Goal: Task Accomplishment & Management: Use online tool/utility

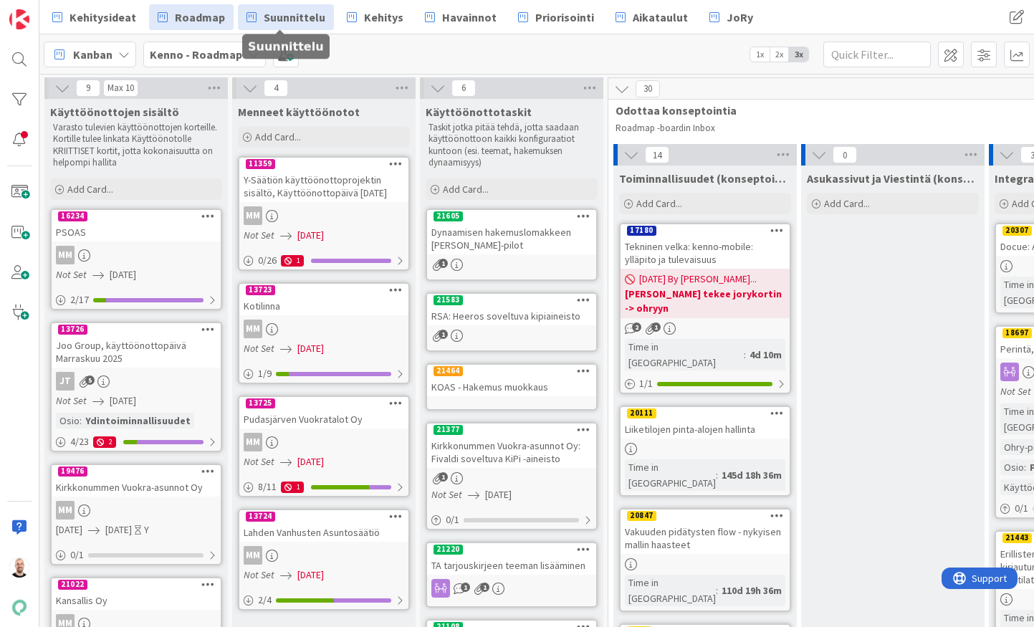
click at [302, 23] on span "Suunnittelu" at bounding box center [295, 17] width 62 height 17
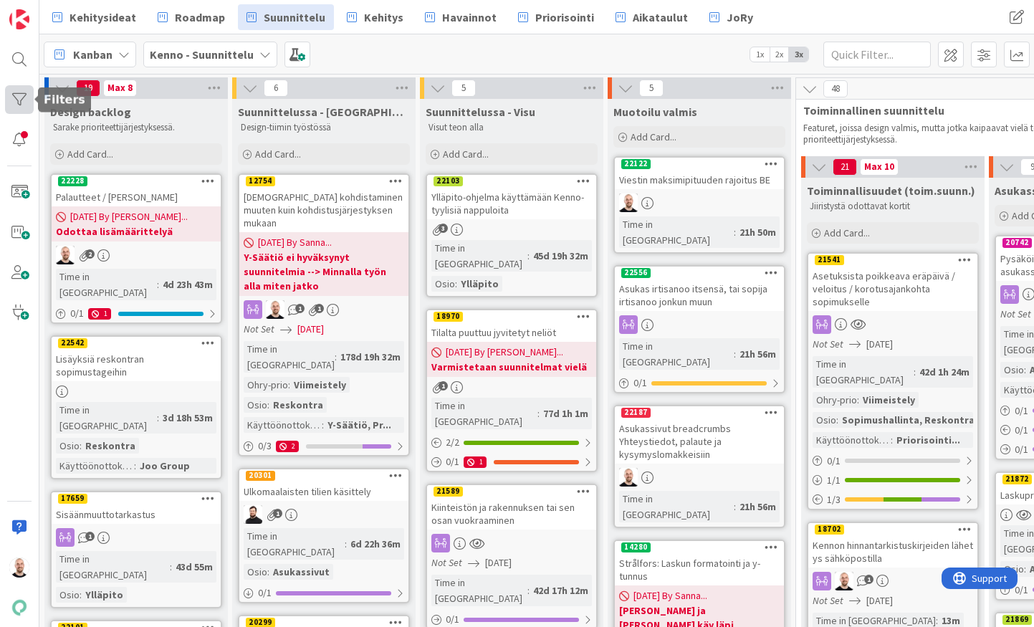
click at [21, 96] on div at bounding box center [19, 99] width 29 height 29
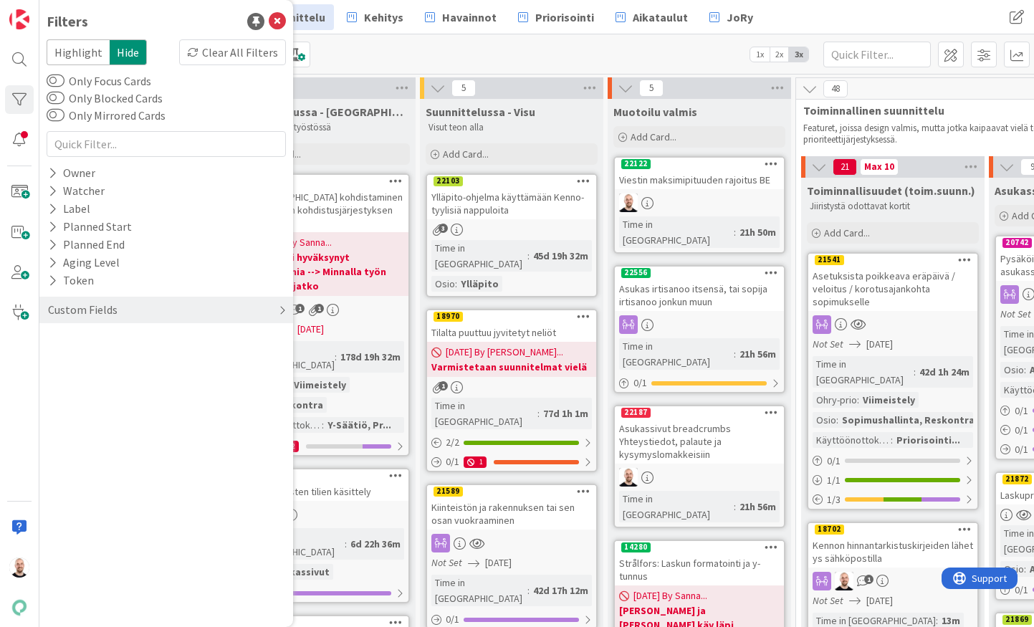
click at [110, 312] on div "Custom Fields" at bounding box center [83, 310] width 72 height 18
click at [119, 427] on button "Käyttöönottokriittisyys" at bounding box center [115, 429] width 137 height 18
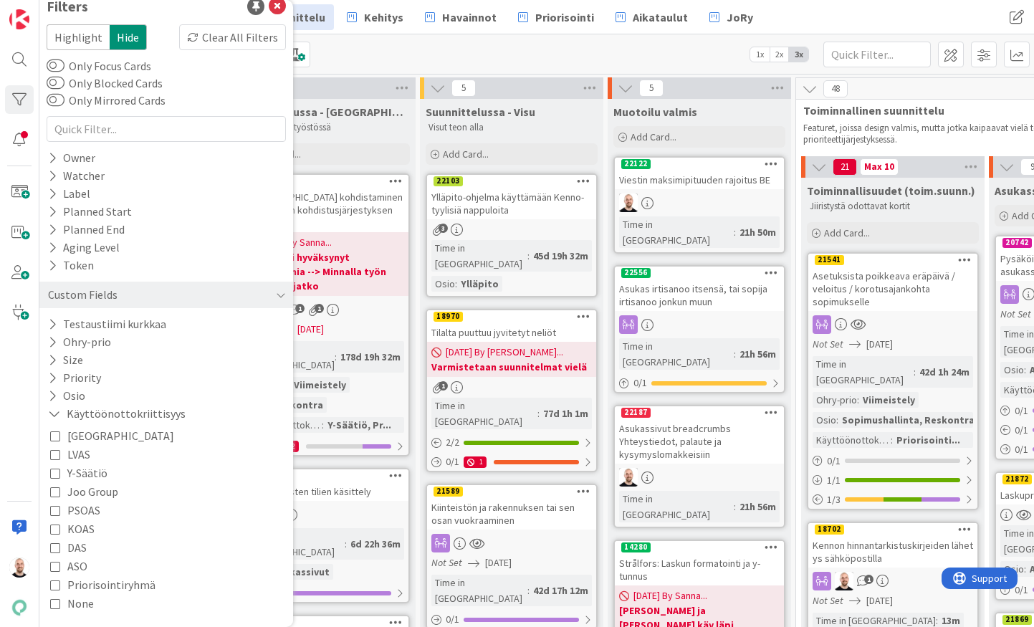
scroll to position [15, 0]
click at [87, 489] on span "Joo Group" at bounding box center [92, 491] width 51 height 19
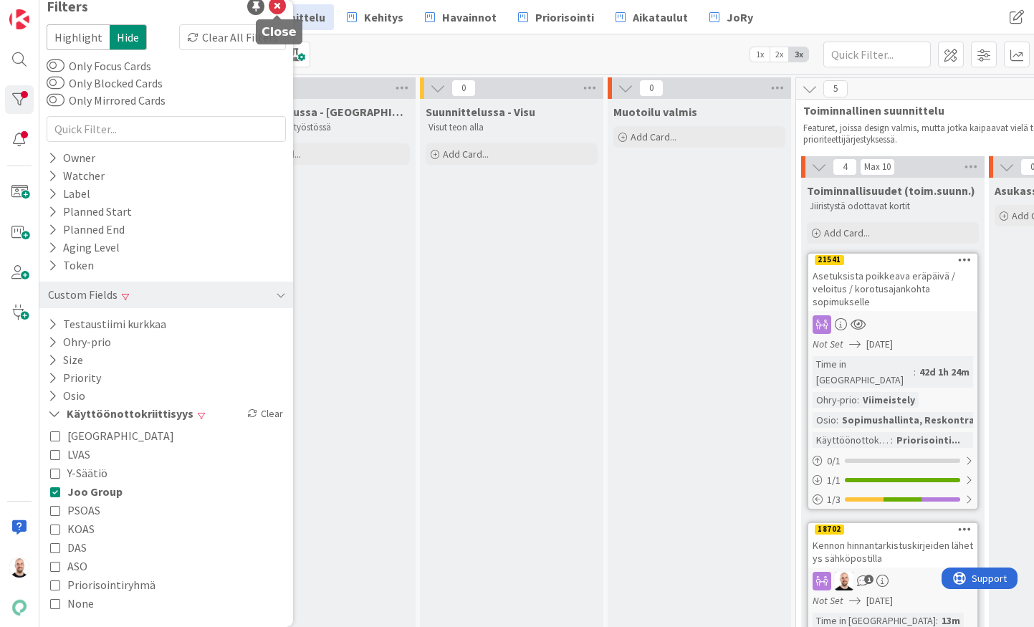
click at [279, 11] on icon at bounding box center [277, 6] width 17 height 17
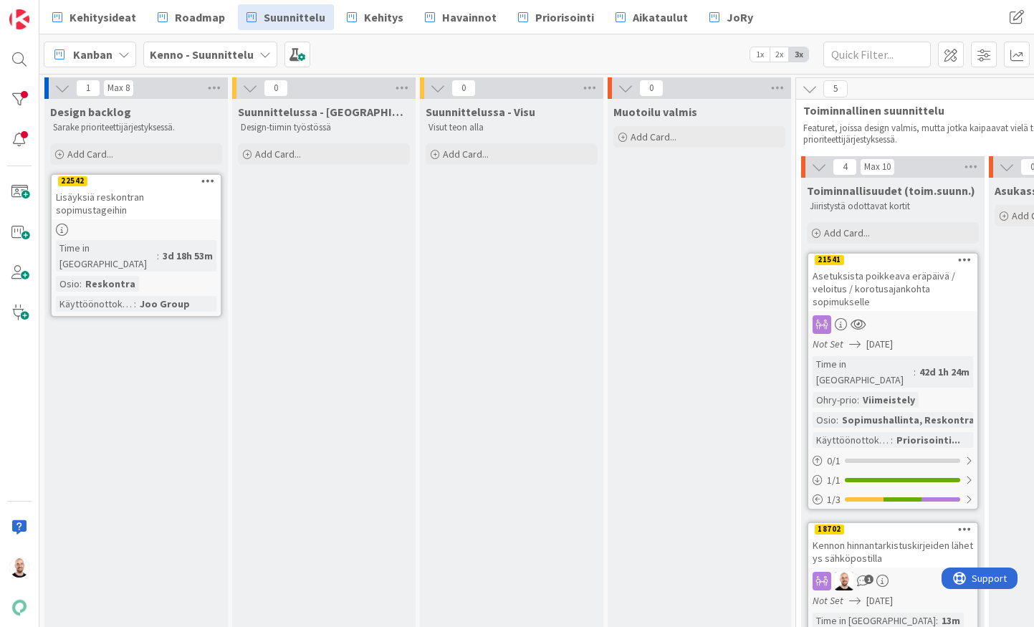
scroll to position [0, 0]
click at [126, 207] on link "22542 Lisäyksiä reskontran sopimustageihin Time in Column : 3d 18h 53m Osio : R…" at bounding box center [136, 245] width 172 height 144
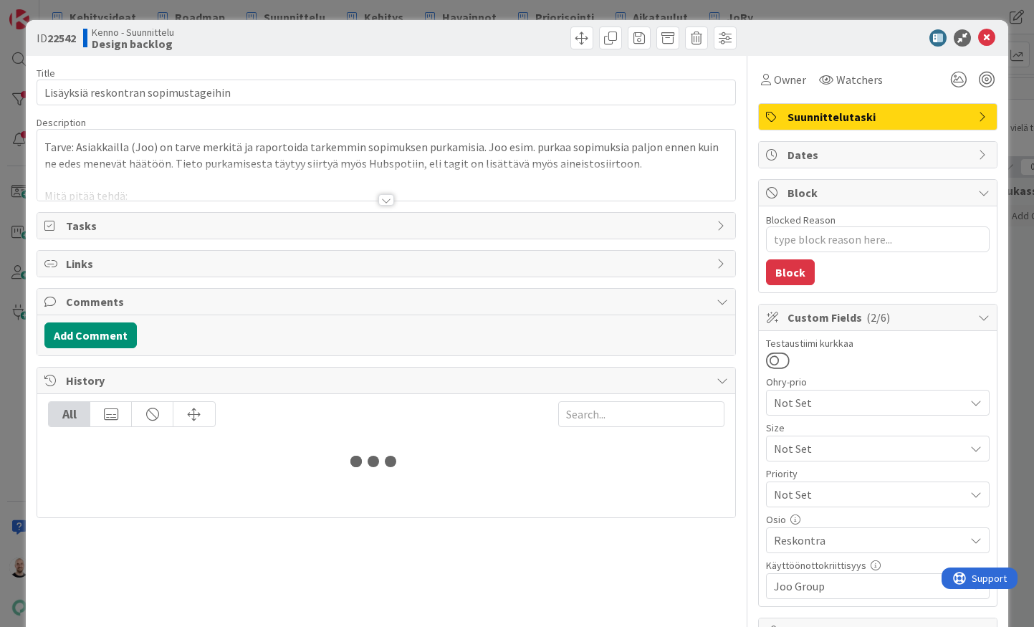
type textarea "x"
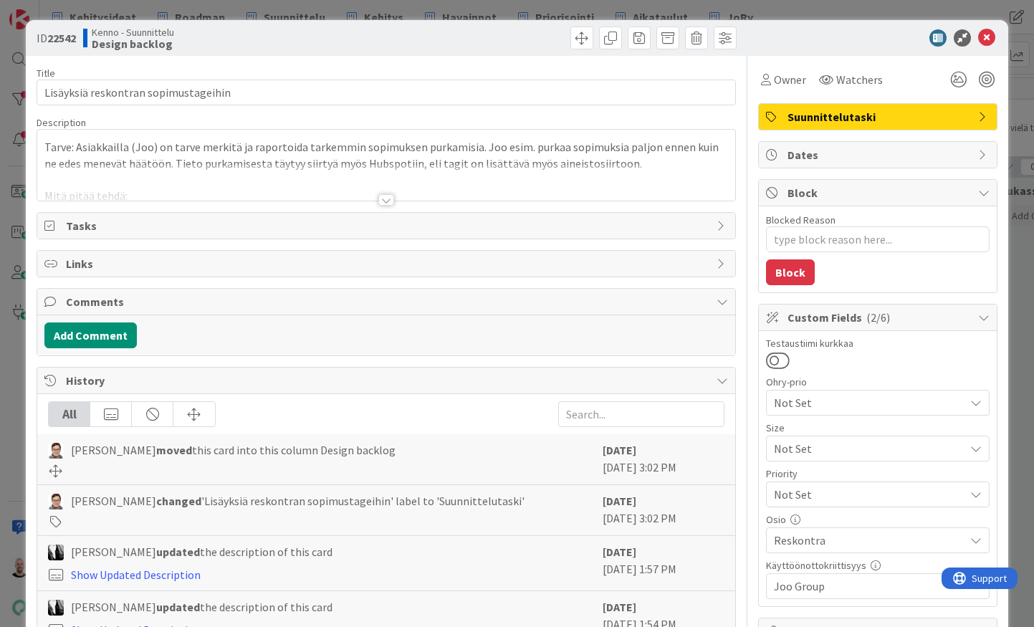
click at [386, 200] on div at bounding box center [386, 199] width 16 height 11
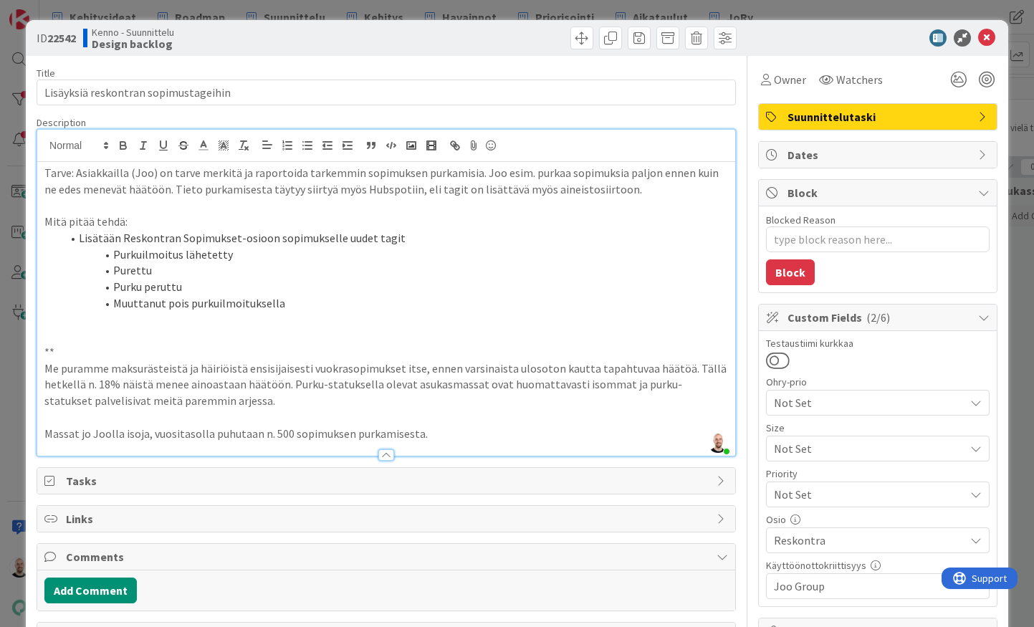
click at [416, 5] on div "ID 22542 Kenno - Suunnittelu Design backlog Title 36 / 128 Lisäyksiä reskontran…" at bounding box center [517, 313] width 1034 height 627
